Goal: Book appointment/travel/reservation

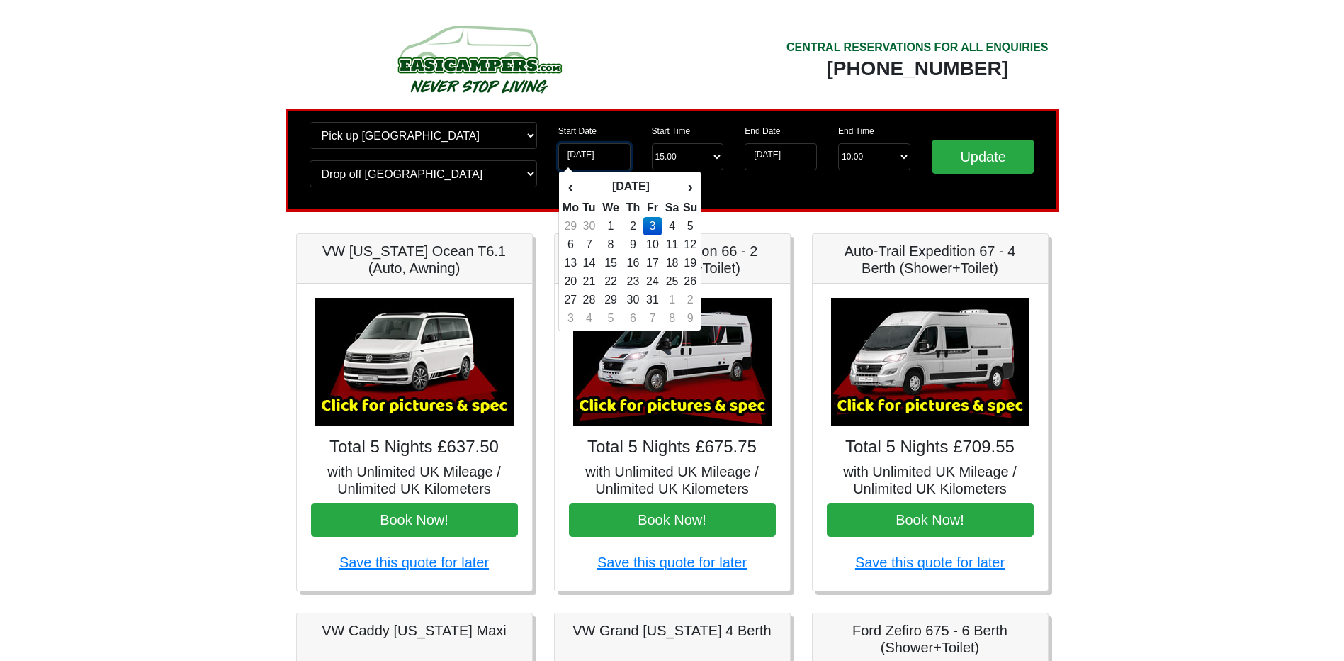
click at [617, 157] on input "[DATE]" at bounding box center [594, 156] width 72 height 27
click at [692, 178] on th "›" at bounding box center [690, 186] width 16 height 24
click at [576, 245] on td "3" at bounding box center [571, 244] width 18 height 18
type input "[DATE]"
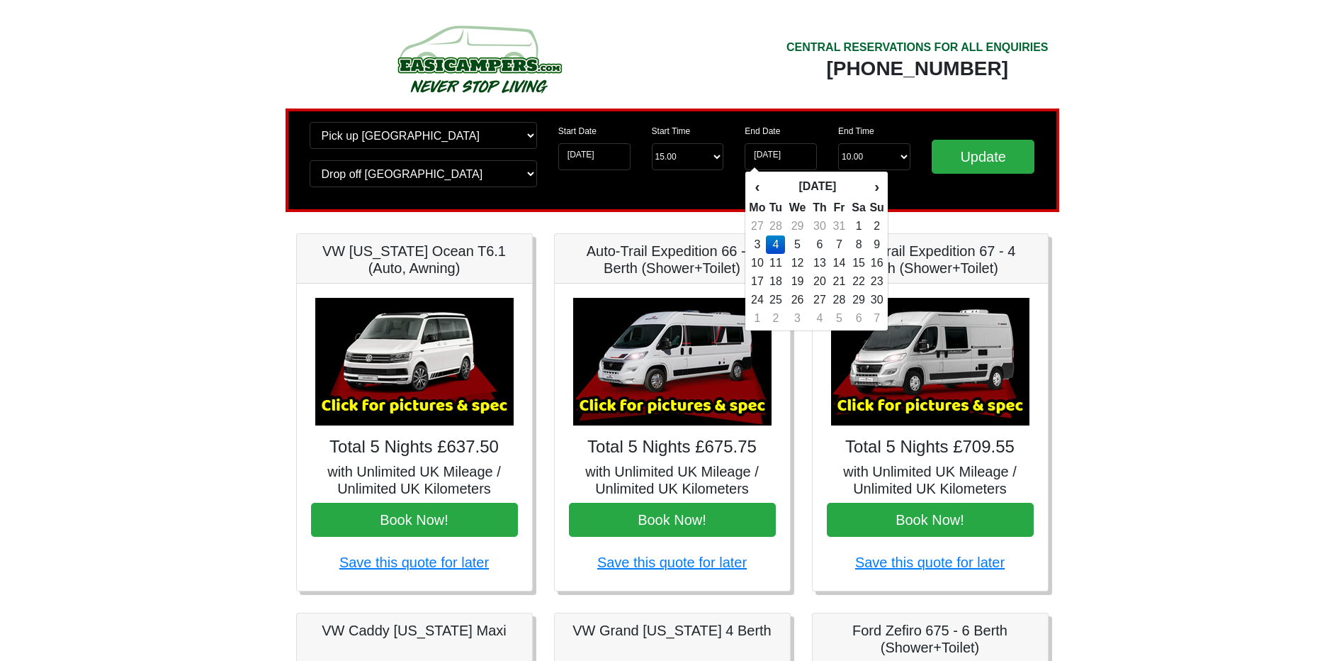
drag, startPoint x: 857, startPoint y: 251, endPoint x: 852, endPoint y: 235, distance: 17.0
click at [856, 251] on td "8" at bounding box center [859, 244] width 21 height 18
type input "[DATE]"
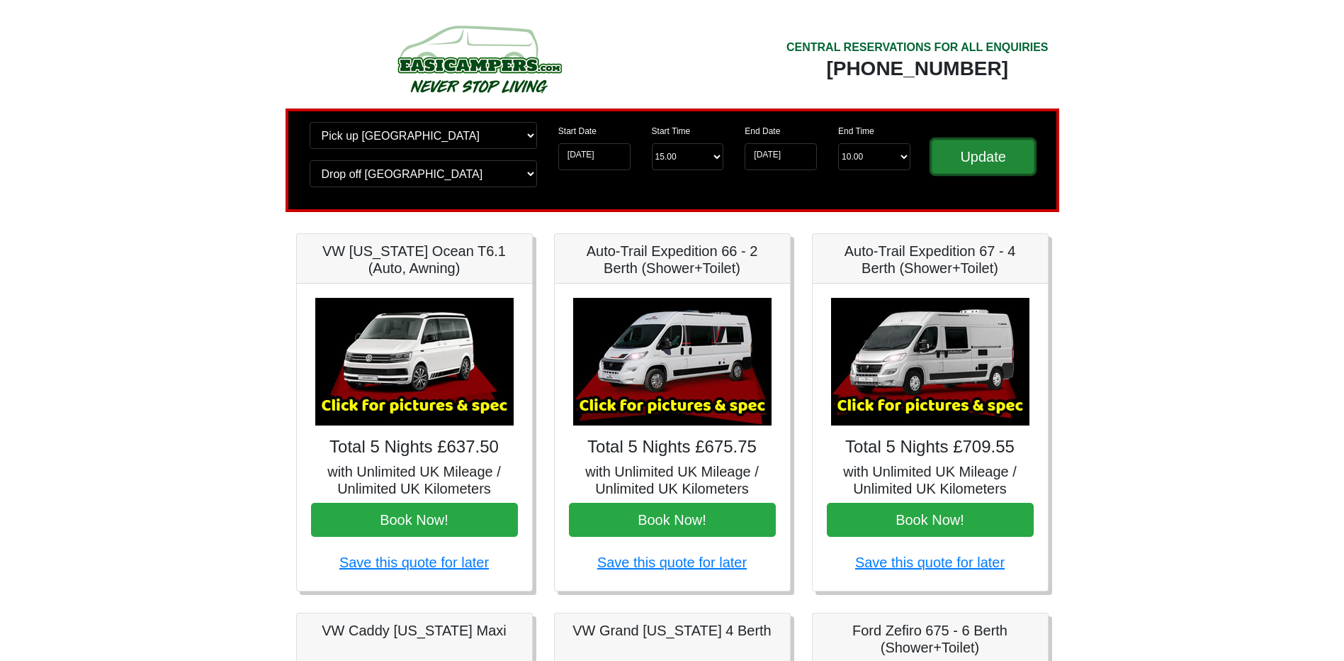
click at [971, 159] on input "Update" at bounding box center [983, 157] width 103 height 34
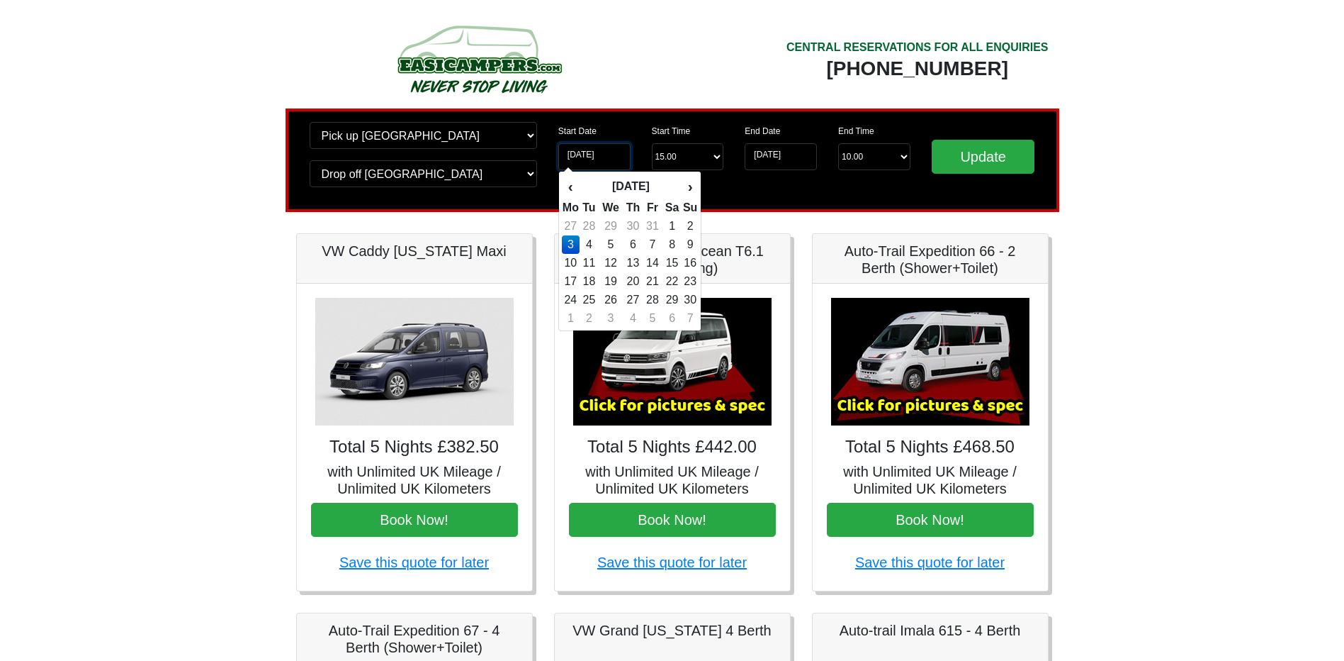
click at [617, 157] on input "[DATE]" at bounding box center [594, 156] width 72 height 27
click at [574, 190] on th "‹" at bounding box center [571, 186] width 18 height 24
click at [657, 230] on td "3" at bounding box center [652, 226] width 19 height 18
type input "[DATE]"
